Goal: Information Seeking & Learning: Check status

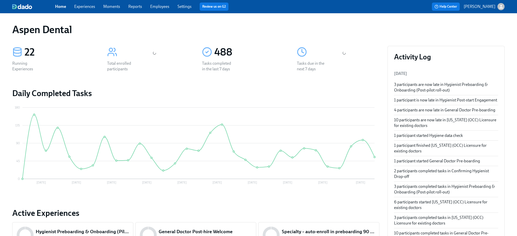
click at [126, 8] on div "Home Experiences Moments Reports Employees Settings Review us on G2" at bounding box center [167, 7] width 225 height 8
click at [131, 9] on link "Reports" at bounding box center [135, 6] width 14 height 5
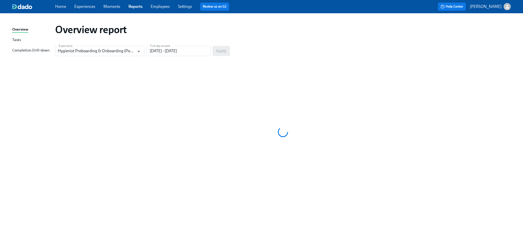
click at [33, 53] on div "Completion Drill-down" at bounding box center [30, 50] width 37 height 6
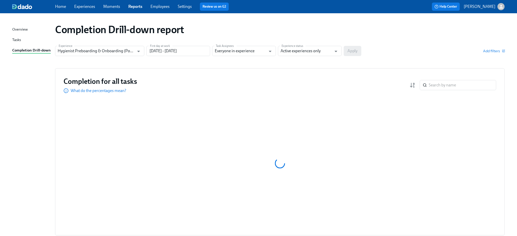
click at [30, 48] on div "Completion Drill-down" at bounding box center [31, 50] width 39 height 6
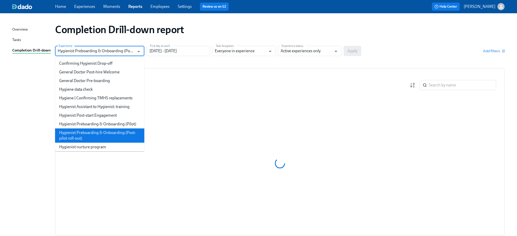
click at [94, 49] on input "Hygienist Preboarding & Onboarding (Post-pilot roll-out)" at bounding box center [96, 51] width 77 height 10
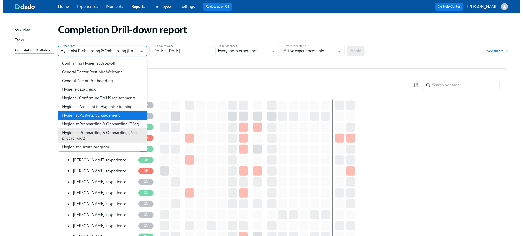
scroll to position [34, 0]
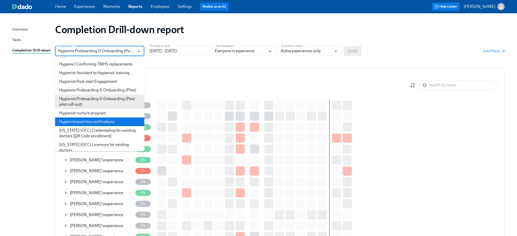
click at [116, 124] on li "Hygienist post-hire notifications" at bounding box center [99, 122] width 89 height 9
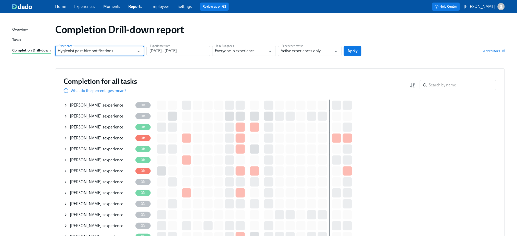
type input "Hygienist post-hire notifications"
click at [179, 49] on input "[DATE] - [DATE]" at bounding box center [178, 51] width 64 height 10
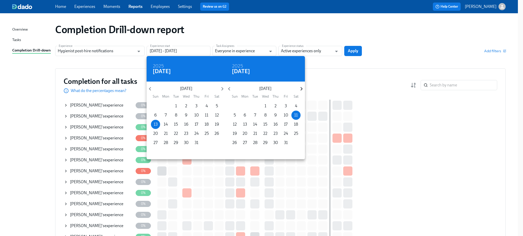
click at [299, 90] on icon "button" at bounding box center [301, 88] width 7 height 7
click at [301, 90] on icon "button" at bounding box center [301, 89] width 2 height 4
click at [294, 145] on p "31" at bounding box center [296, 143] width 4 height 6
type input "[DATE] - [DATE]"
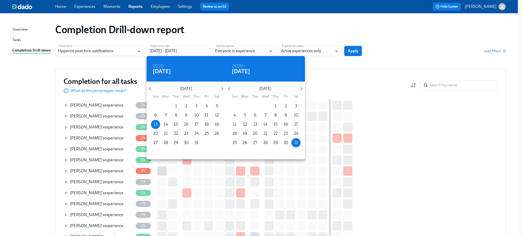
click at [325, 76] on div at bounding box center [261, 118] width 523 height 236
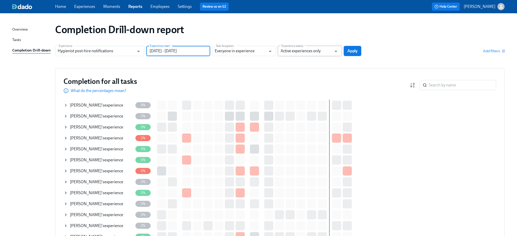
click at [320, 53] on input "Active experiences only" at bounding box center [306, 51] width 51 height 10
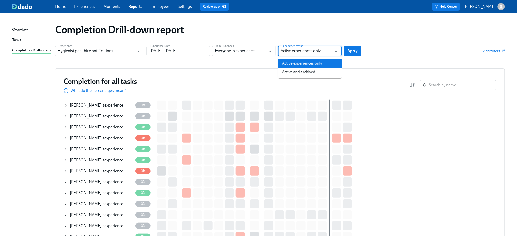
click at [320, 53] on input "Active experiences only" at bounding box center [306, 51] width 51 height 10
click at [364, 50] on div "Add filters" at bounding box center [434, 50] width 141 height 5
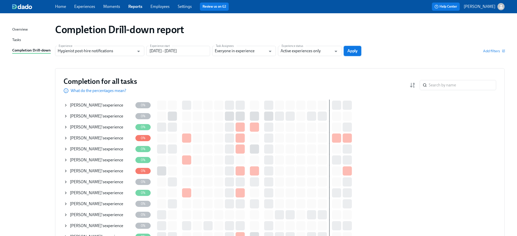
click at [356, 50] on span "Apply" at bounding box center [353, 50] width 10 height 5
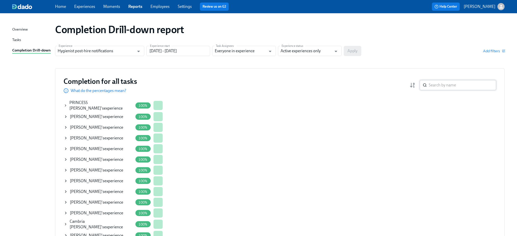
click at [447, 88] on input "search" at bounding box center [462, 85] width 67 height 10
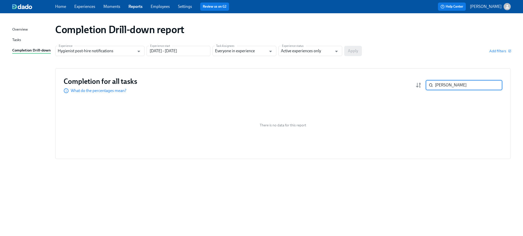
type input "[PERSON_NAME]"
